Goal: Information Seeking & Learning: Learn about a topic

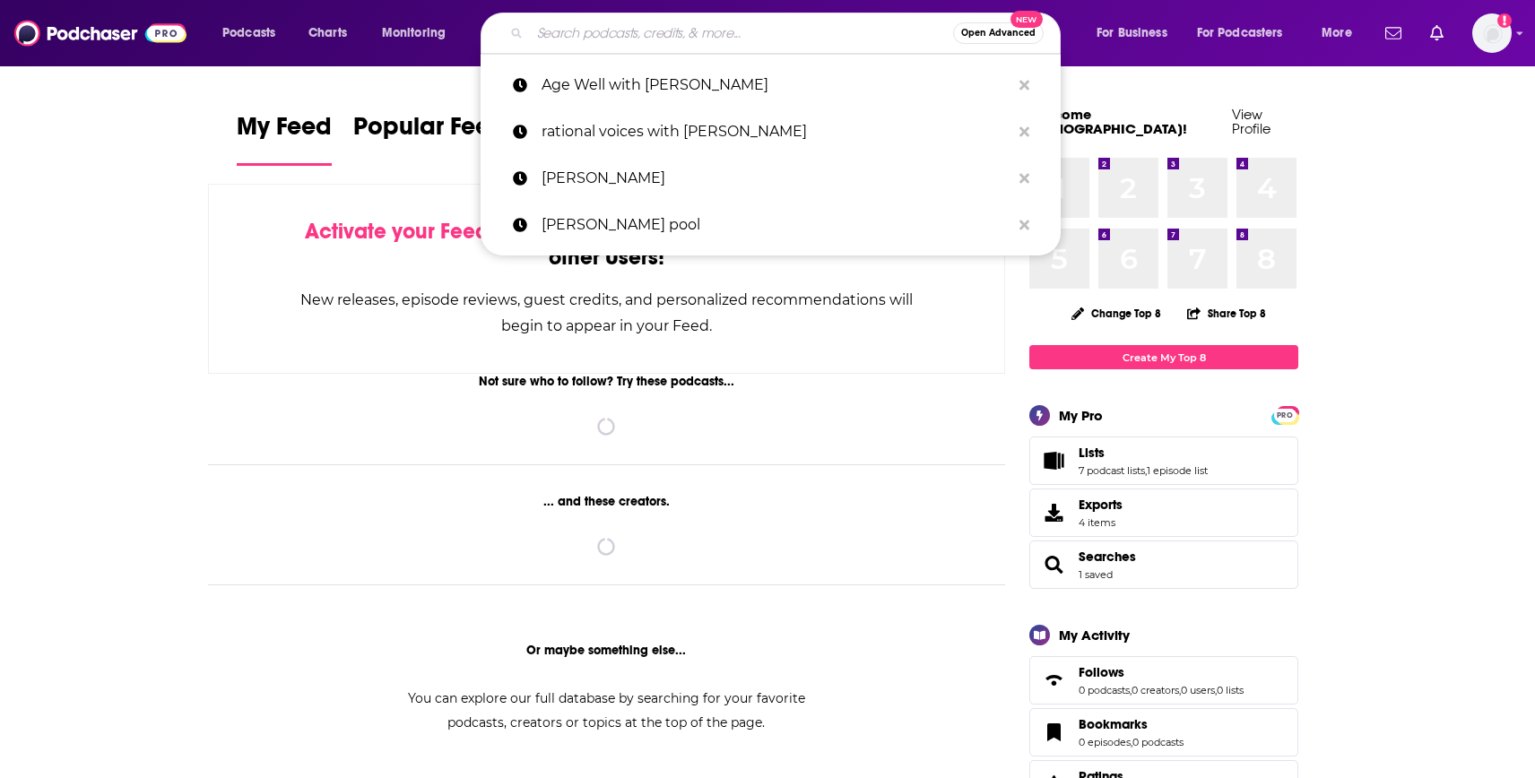
click at [611, 34] on input "Search podcasts, credits, & more..." at bounding box center [741, 33] width 423 height 29
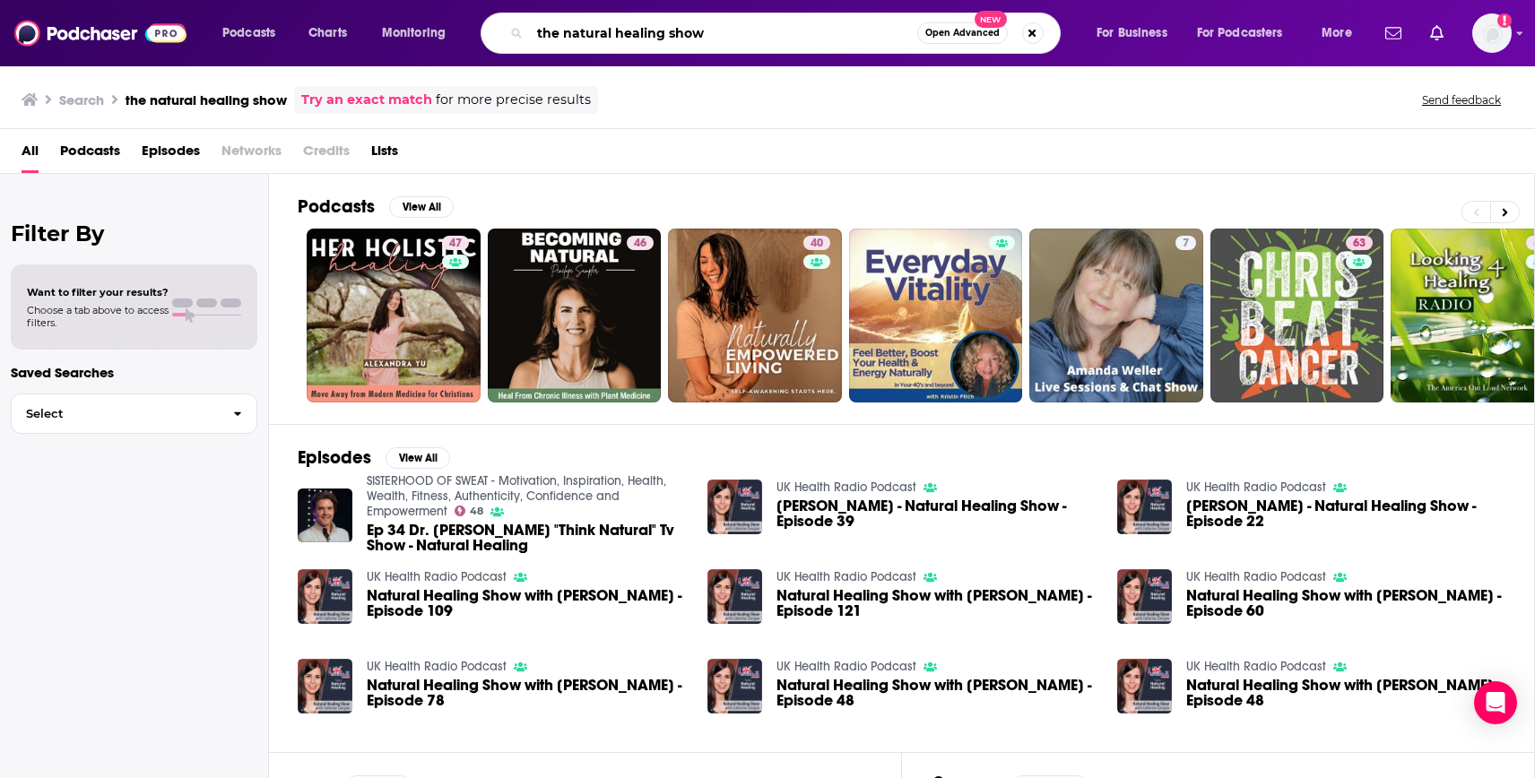
drag, startPoint x: 711, startPoint y: 29, endPoint x: 468, endPoint y: 21, distance: 243.1
click at [474, 21] on div "Podcasts Charts Monitoring the natural healing show Open Advanced New For Busin…" at bounding box center [789, 33] width 1159 height 41
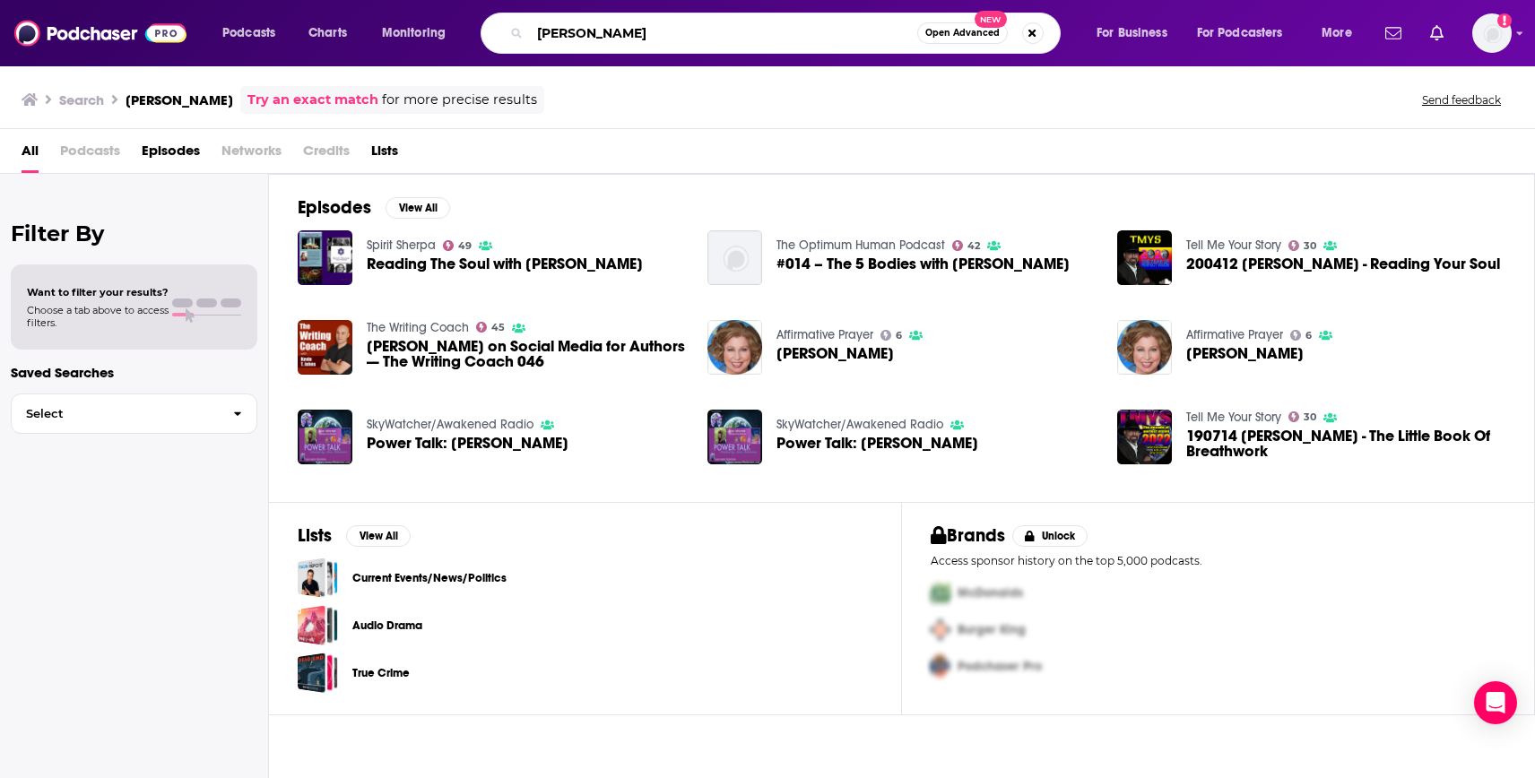
drag, startPoint x: 672, startPoint y: 32, endPoint x: 389, endPoint y: 24, distance: 283.4
click at [389, 24] on div "Podcasts Charts Monitoring [PERSON_NAME] Open Advanced New For Business For Pod…" at bounding box center [789, 33] width 1159 height 41
type input "uk health radio"
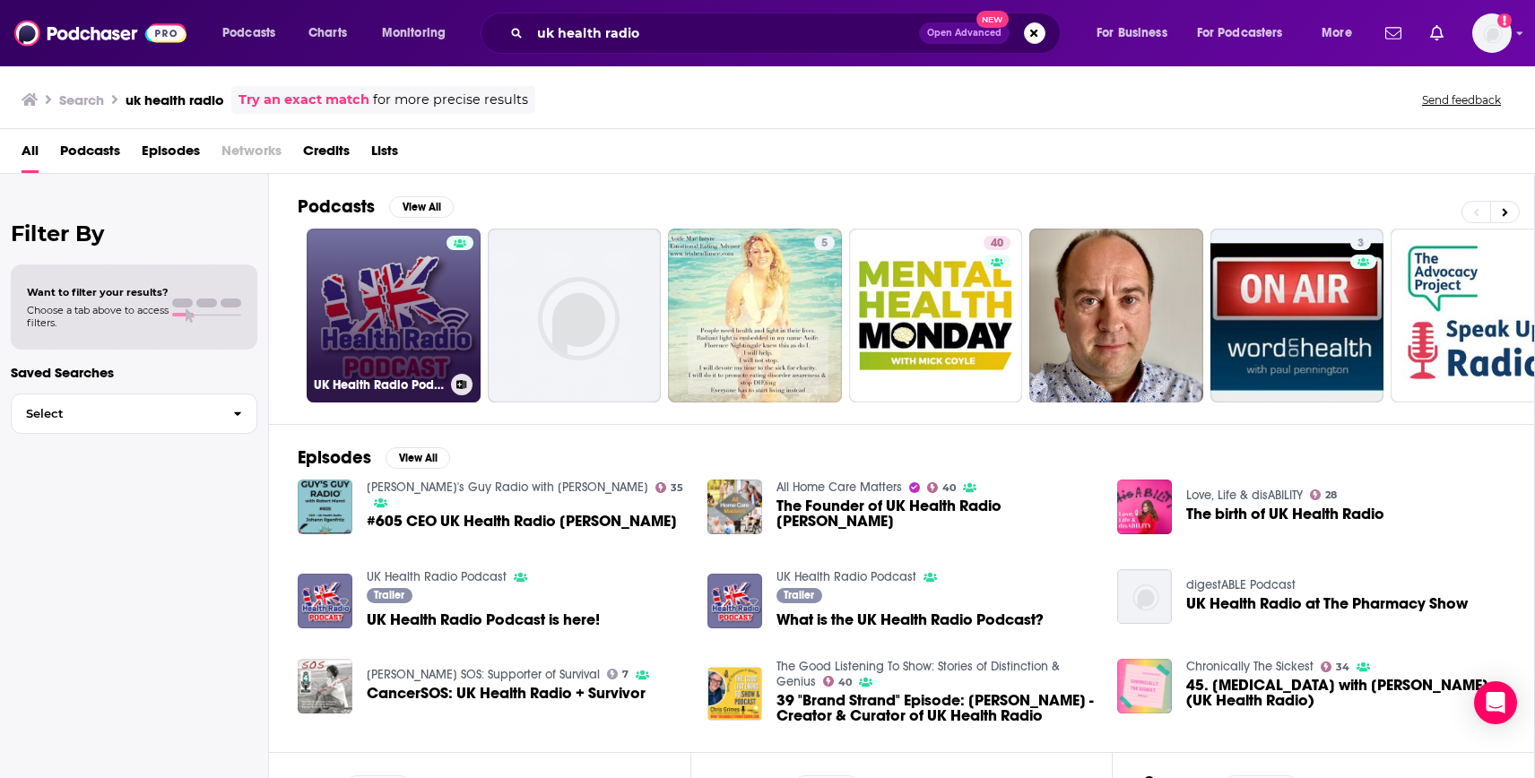
click at [396, 317] on link "UK Health Radio Podcast" at bounding box center [394, 316] width 174 height 174
